Goal: Task Accomplishment & Management: Use online tool/utility

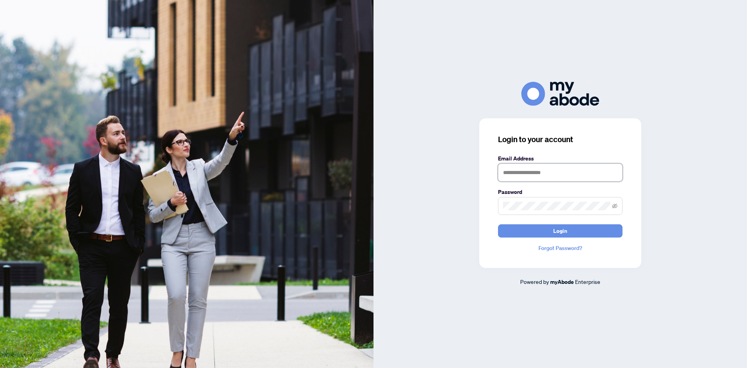
click at [547, 170] on input "text" at bounding box center [560, 172] width 124 height 18
type input "**********"
click at [498, 224] on button "Login" at bounding box center [560, 230] width 124 height 13
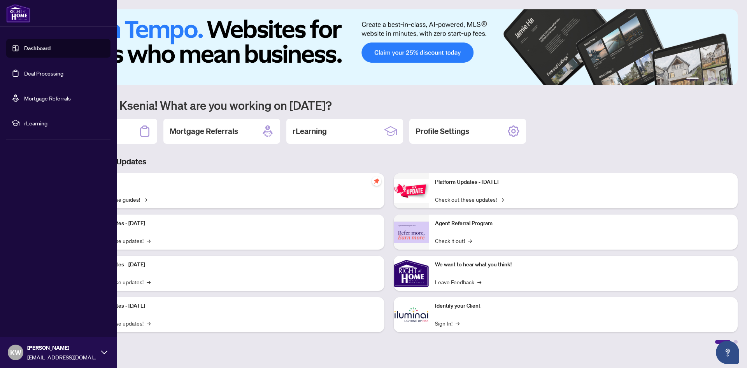
click at [26, 74] on link "Deal Processing" at bounding box center [43, 73] width 39 height 7
